Goal: Communication & Community: Answer question/provide support

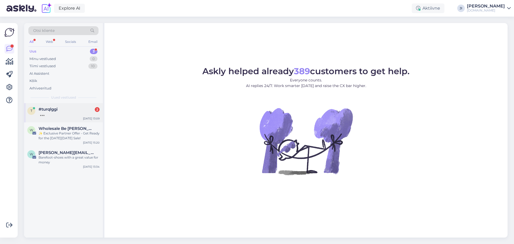
click at [81, 113] on div at bounding box center [69, 114] width 61 height 5
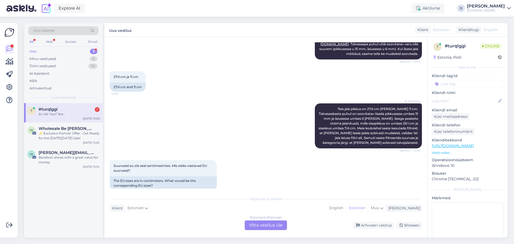
scroll to position [161, 0]
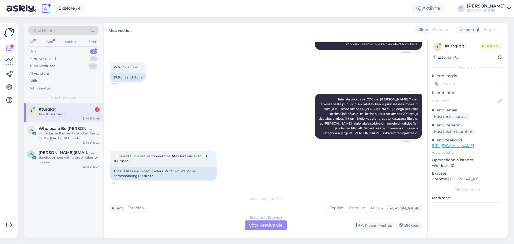
click at [261, 224] on div "Estonian to Estonian Võta vestlus üle" at bounding box center [266, 225] width 42 height 10
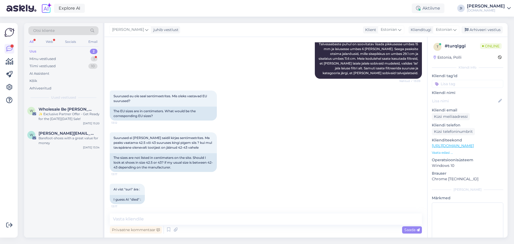
scroll to position [222, 0]
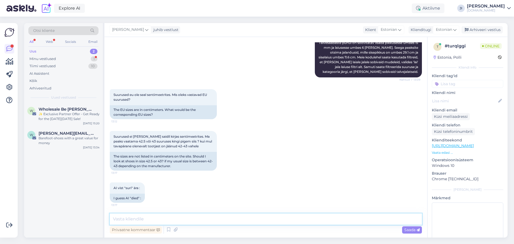
click at [192, 222] on textarea at bounding box center [266, 218] width 312 height 11
type textarea "Tere!"
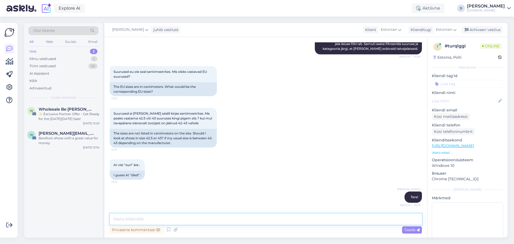
click at [213, 221] on textarea at bounding box center [266, 218] width 312 height 11
type textarea "Tulen teile appi :)"
click at [415, 231] on span "Saada" at bounding box center [412, 229] width 16 height 5
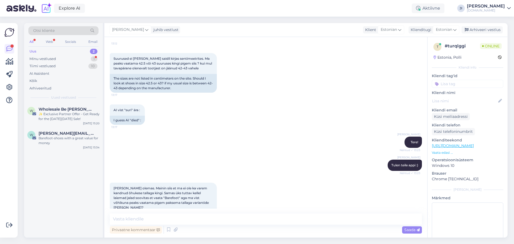
scroll to position [306, 0]
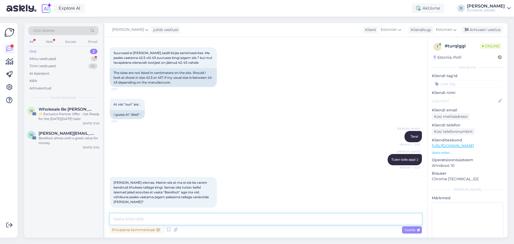
click at [253, 217] on textarea at bounding box center [266, 218] width 312 height 11
click at [459, 88] on input at bounding box center [468, 84] width 72 height 8
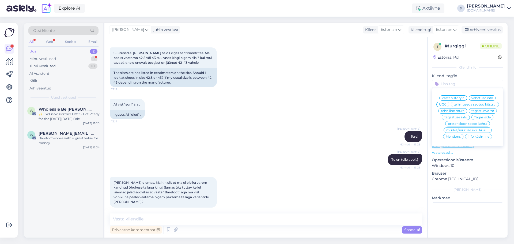
click at [468, 132] on span "mudeli/suuruse nõu küsimine" at bounding box center [468, 130] width 43 height 3
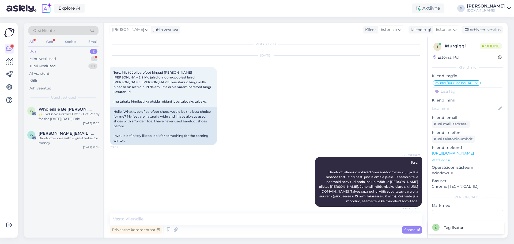
scroll to position [0, 0]
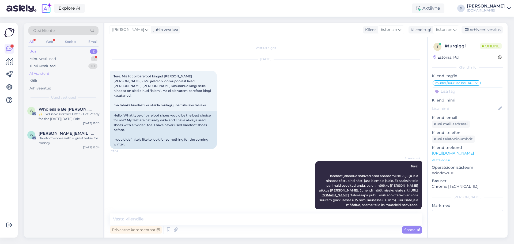
click at [52, 71] on div "AI Assistent" at bounding box center [63, 73] width 70 height 7
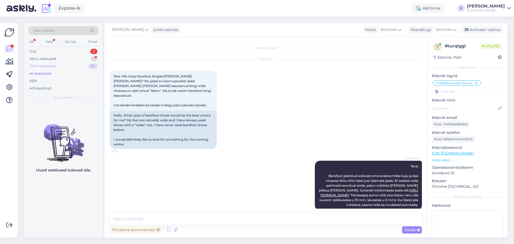
click at [65, 64] on div "Tiimi vestlused 10" at bounding box center [63, 65] width 70 height 7
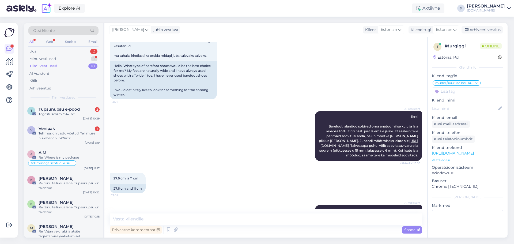
scroll to position [187, 0]
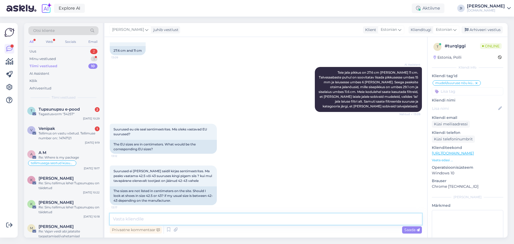
click at [203, 221] on textarea at bounding box center [266, 218] width 312 height 11
paste textarea "[URL][DOMAIN_NAME]"
click at [392, 219] on textarea "[URL][DOMAIN_NAME] nr.43 ja n4.44" at bounding box center [266, 218] width 312 height 11
click at [403, 220] on textarea "[URL][DOMAIN_NAME] nr.43 ja nr .44" at bounding box center [266, 218] width 312 height 11
click at [370, 219] on textarea "[URL][DOMAIN_NAME] nr.43 ja nr .44" at bounding box center [266, 218] width 312 height 11
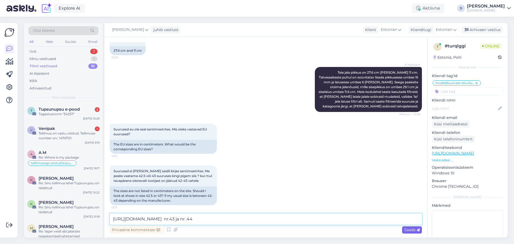
type textarea "[URL][DOMAIN_NAME] nr.43 ja nr .44"
click at [406, 229] on span "Saada" at bounding box center [412, 229] width 16 height 5
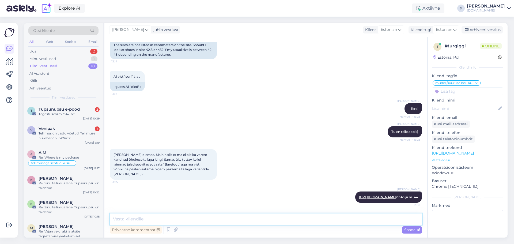
paste textarea "[URL][DOMAIN_NAME]"
type textarea "[URL][DOMAIN_NAME] nr.44"
click at [406, 231] on span "Saada" at bounding box center [412, 229] width 16 height 5
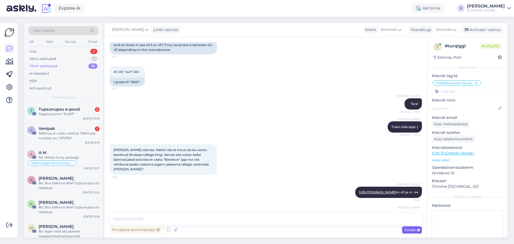
scroll to position [371, 0]
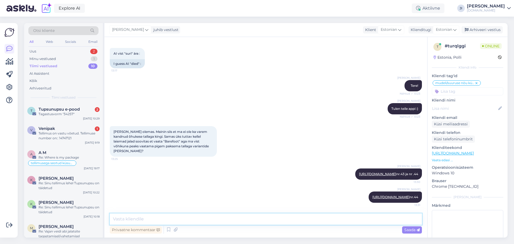
click at [180, 218] on textarea at bounding box center [266, 218] width 312 height 11
type textarea "M"
click at [227, 220] on textarea "Laius saapas võib ka [PERSON_NAME] järgi, [GEOGRAPHIC_DATA] on siin valikus kõi…" at bounding box center [266, 218] width 312 height 11
click at [254, 219] on textarea "Laius saapas võib ka [PERSON_NAME] järgi, igaljuhul paneme siia valikus kõige l…" at bounding box center [266, 218] width 312 height 11
click at [299, 220] on textarea "Laius saapas võib ka [PERSON_NAME] järgi, igaljuhul paneme siia valikusse kõige…" at bounding box center [266, 218] width 312 height 11
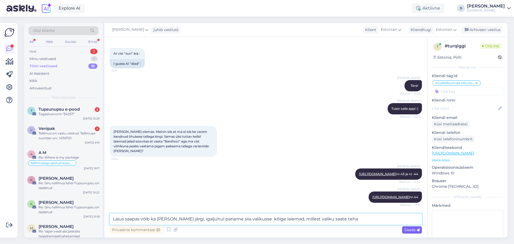
type textarea "Laius saapas võib ka [PERSON_NAME] järgi, igaljuhul paneme siia valikusse kõige…"
click at [404, 231] on div "Saada" at bounding box center [412, 229] width 20 height 7
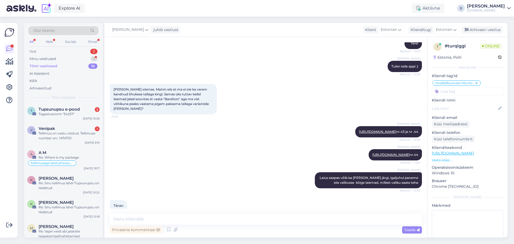
scroll to position [422, 0]
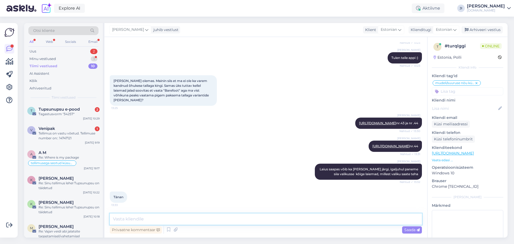
click at [220, 220] on textarea at bounding box center [266, 218] width 312 height 11
paste textarea "[URL][DOMAIN_NAME]"
type textarea "[URL][DOMAIN_NAME] nr. 44"
click at [404, 229] on span "Saada" at bounding box center [412, 229] width 16 height 5
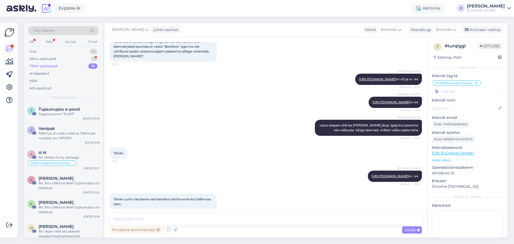
scroll to position [482, 0]
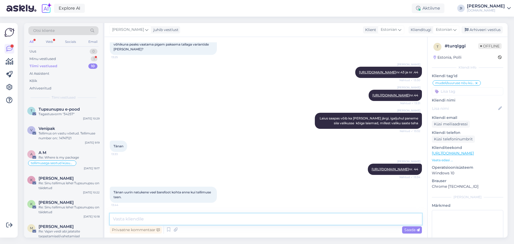
click at [204, 216] on textarea at bounding box center [266, 218] width 312 height 11
paste textarea "[URL][DOMAIN_NAME]"
type textarea "[URL][DOMAIN_NAME]"
click at [112, 216] on textarea "[URL][DOMAIN_NAME]" at bounding box center [266, 218] width 312 height 11
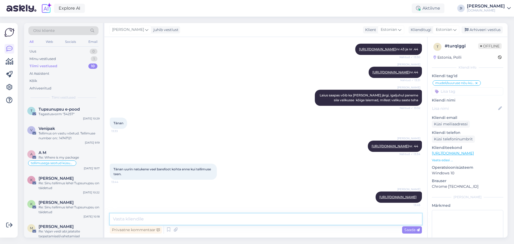
click at [212, 216] on textarea at bounding box center [266, 218] width 312 height 11
type textarea "s"
type textarea "palun, siis on ka kasulikku lugemist"
click at [406, 230] on span "Saada" at bounding box center [412, 229] width 16 height 5
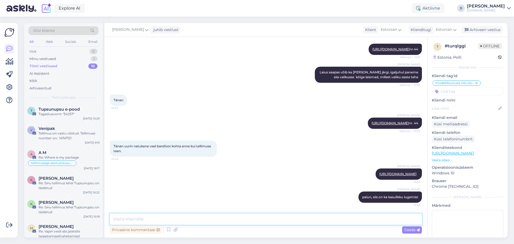
click at [182, 215] on textarea at bounding box center [266, 218] width 312 height 11
paste textarea "[URL][DOMAIN_NAME]"
type textarea "[URL][DOMAIN_NAME]"
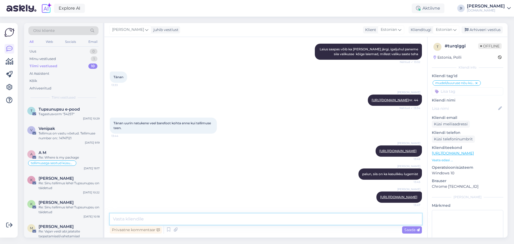
scroll to position [556, 0]
click at [87, 66] on div "Tiimi vestlused 10" at bounding box center [63, 65] width 70 height 7
click at [89, 158] on div "Re: Where is my package" at bounding box center [69, 157] width 61 height 5
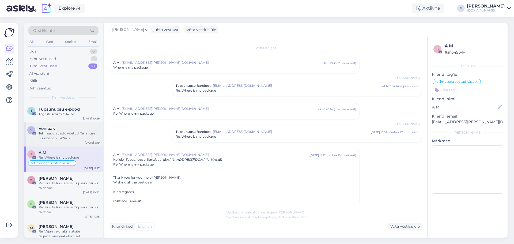
click at [80, 140] on div "Tellimus on vastu võetud. Tellimuse number on:: 14747121" at bounding box center [69, 136] width 61 height 10
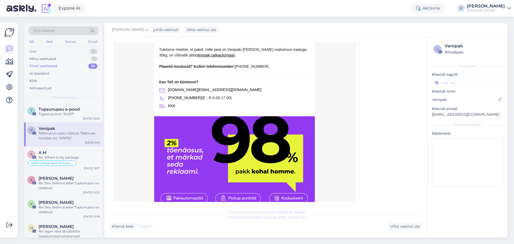
scroll to position [954, 0]
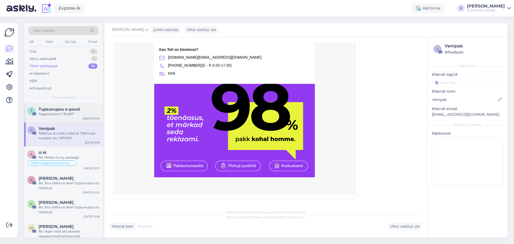
click at [75, 109] on span "Tupsunupsu e-pood" at bounding box center [59, 109] width 41 height 5
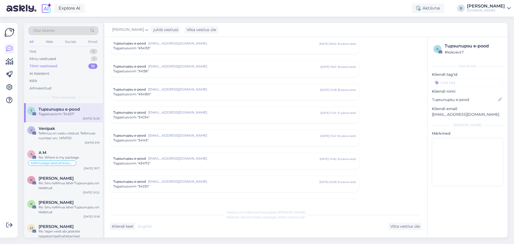
scroll to position [1638, 0]
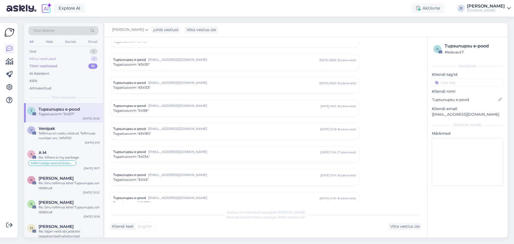
click at [63, 58] on div "Minu vestlused 1" at bounding box center [63, 58] width 70 height 7
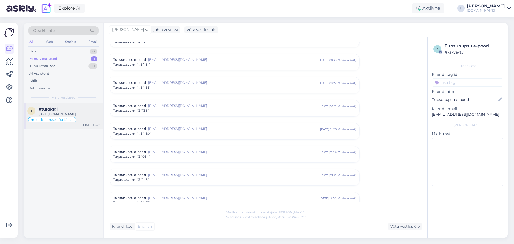
click at [82, 117] on div "[URL][DOMAIN_NAME]" at bounding box center [69, 114] width 61 height 5
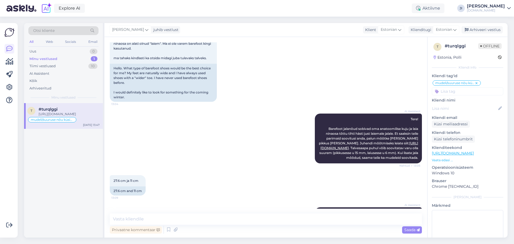
scroll to position [0, 0]
